Goal: Information Seeking & Learning: Learn about a topic

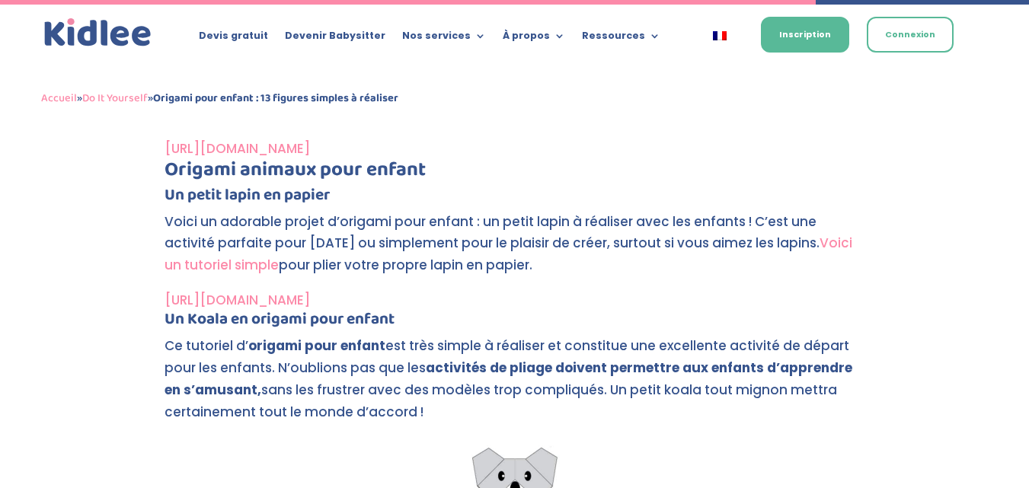
scroll to position [4512, 0]
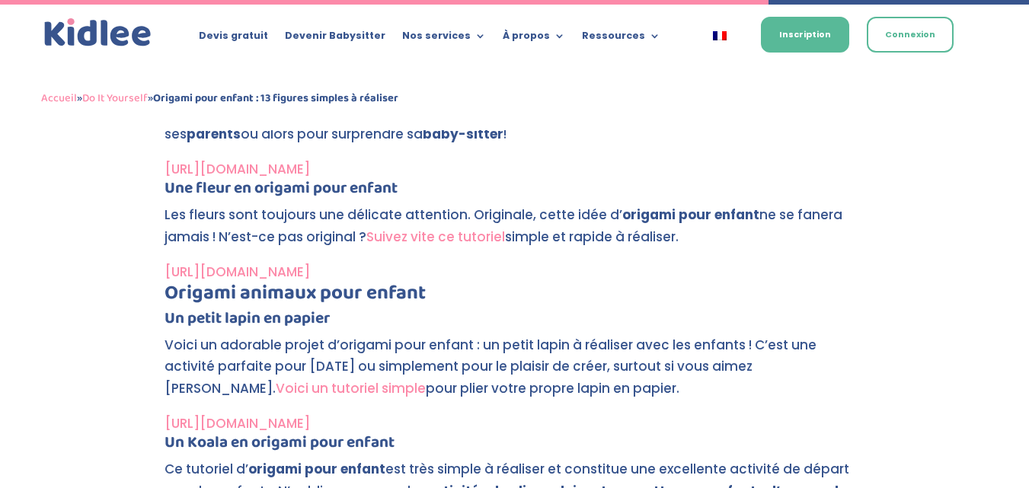
scroll to position [4263, 0]
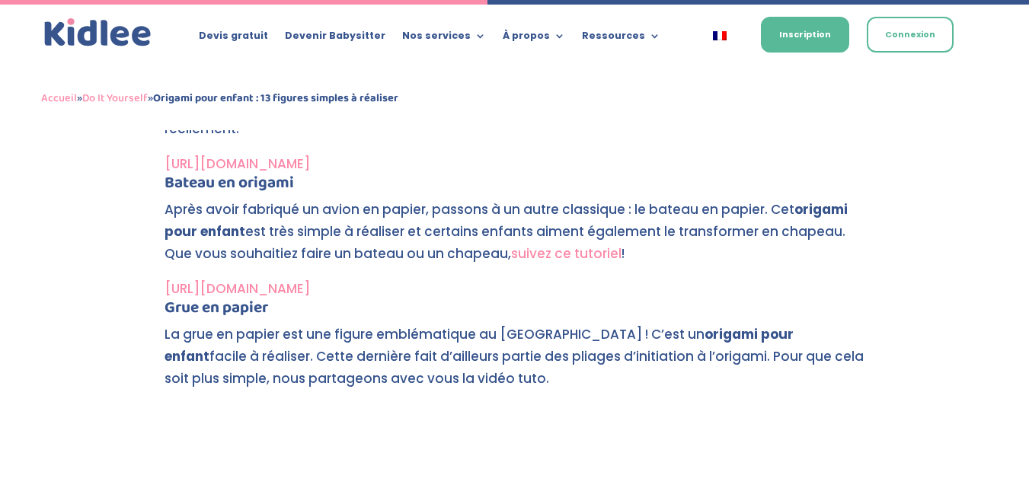
scroll to position [2698, 0]
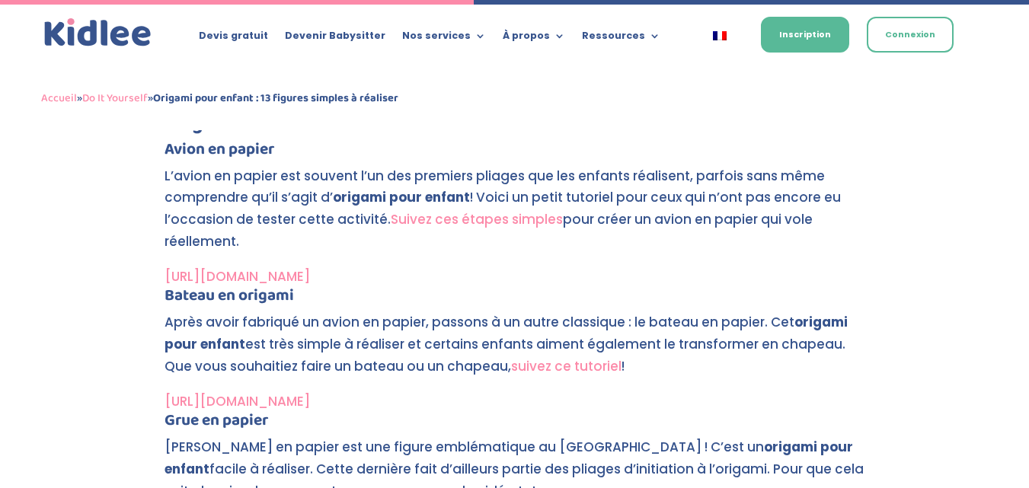
scroll to position [2621, 0]
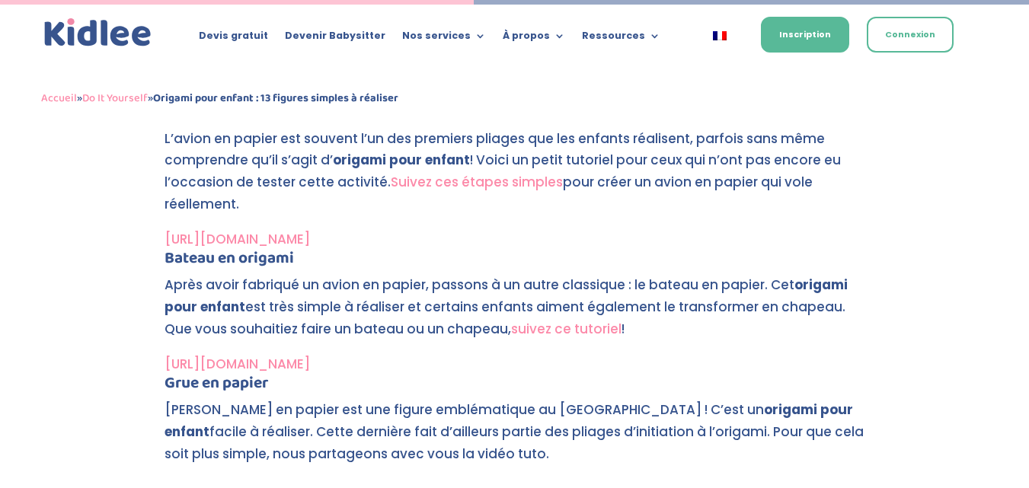
click at [310, 356] on link "[URL][DOMAIN_NAME]" at bounding box center [236, 364] width 145 height 18
